Goal: Check status: Check status

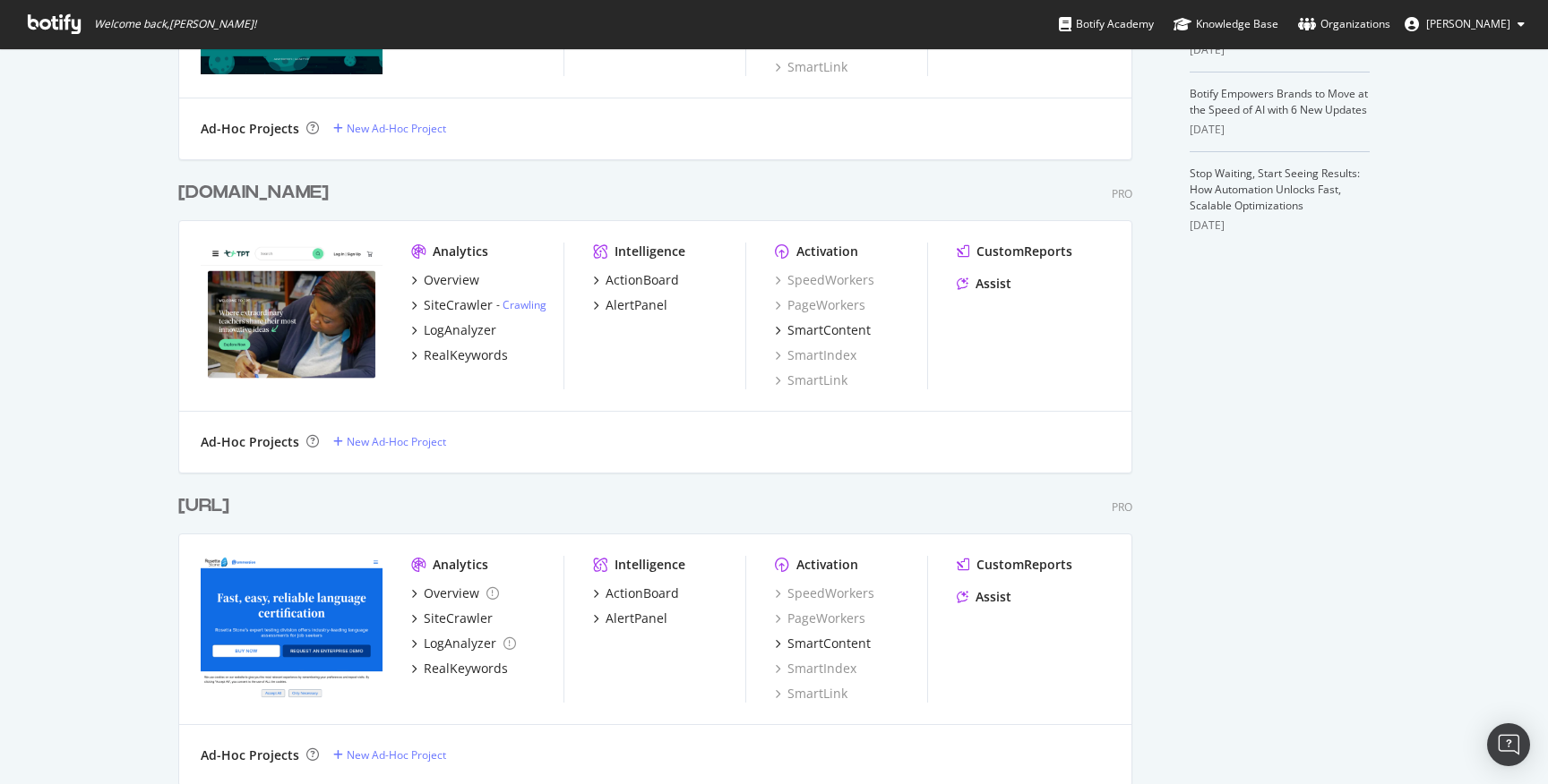
scroll to position [607, 0]
click at [273, 188] on div "[DOMAIN_NAME]" at bounding box center [253, 192] width 151 height 26
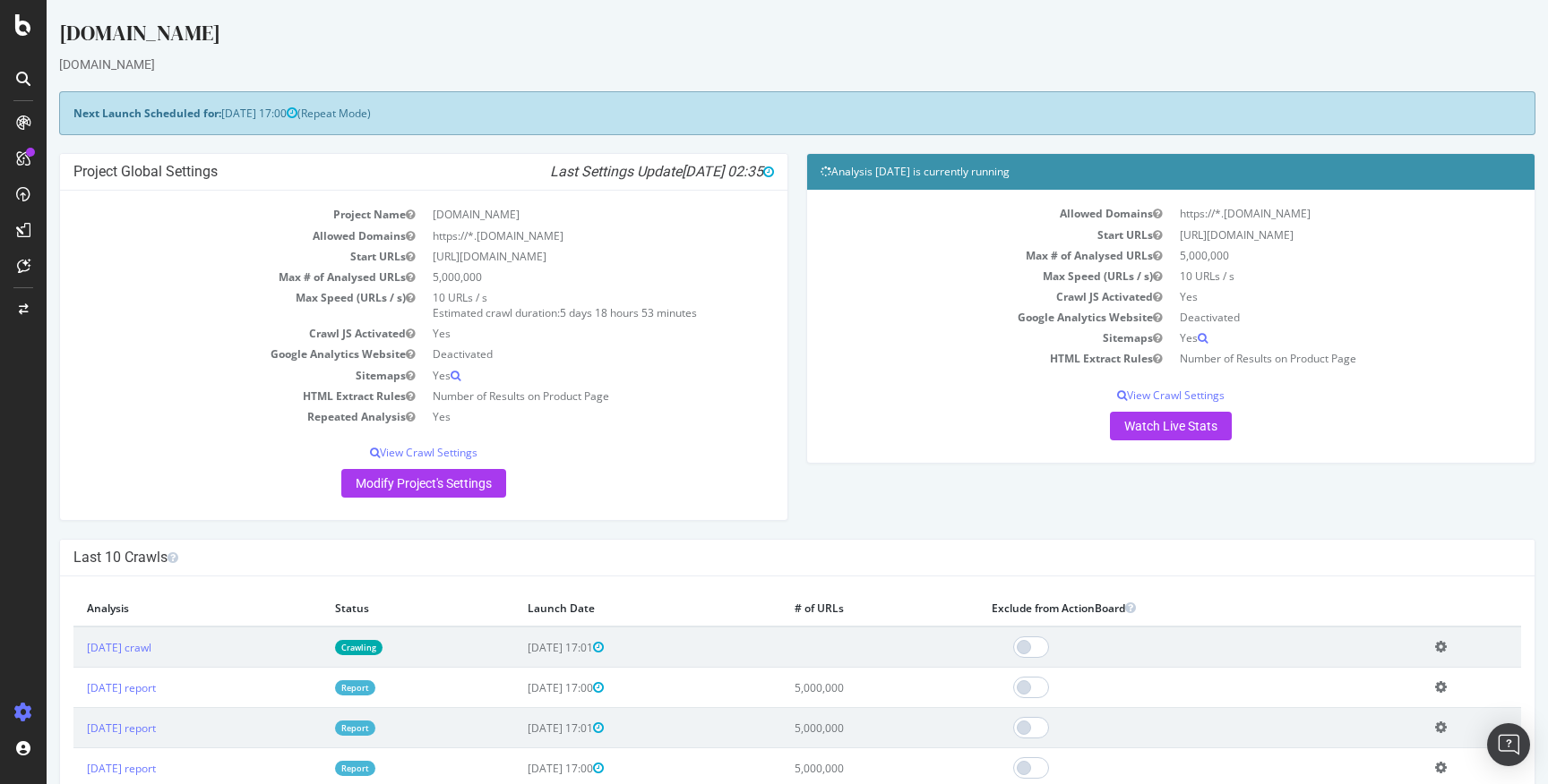
click at [20, 163] on icon at bounding box center [23, 159] width 14 height 14
